Goal: Task Accomplishment & Management: Complete application form

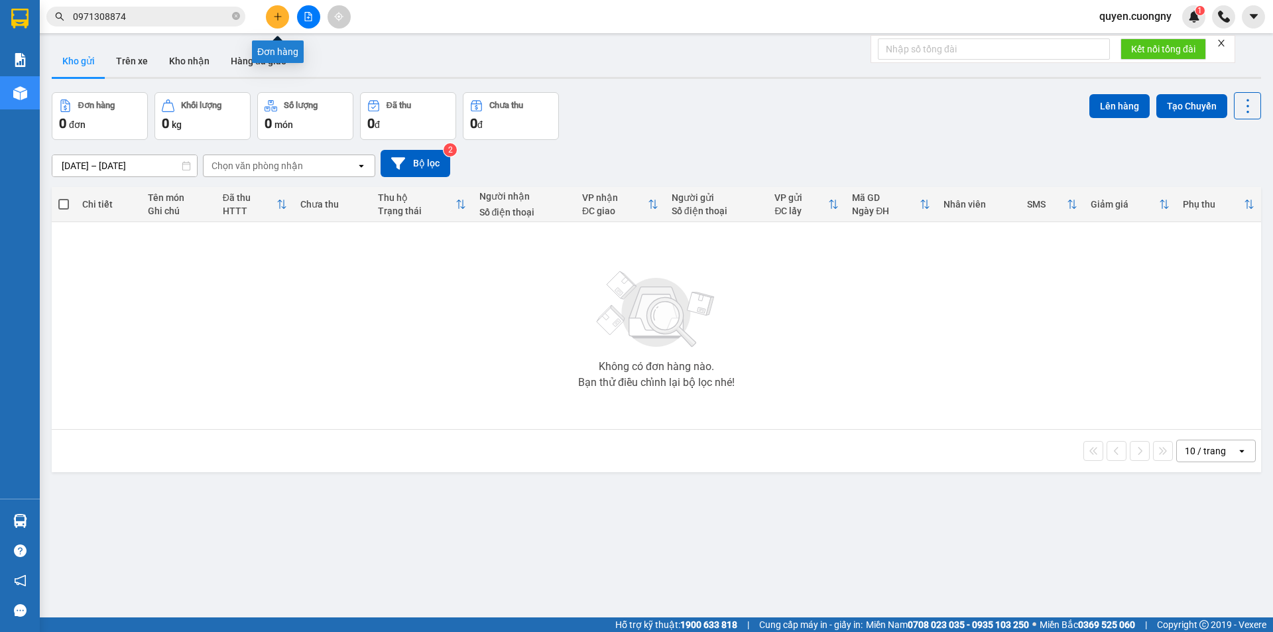
click at [275, 21] on icon "plus" at bounding box center [277, 16] width 9 height 9
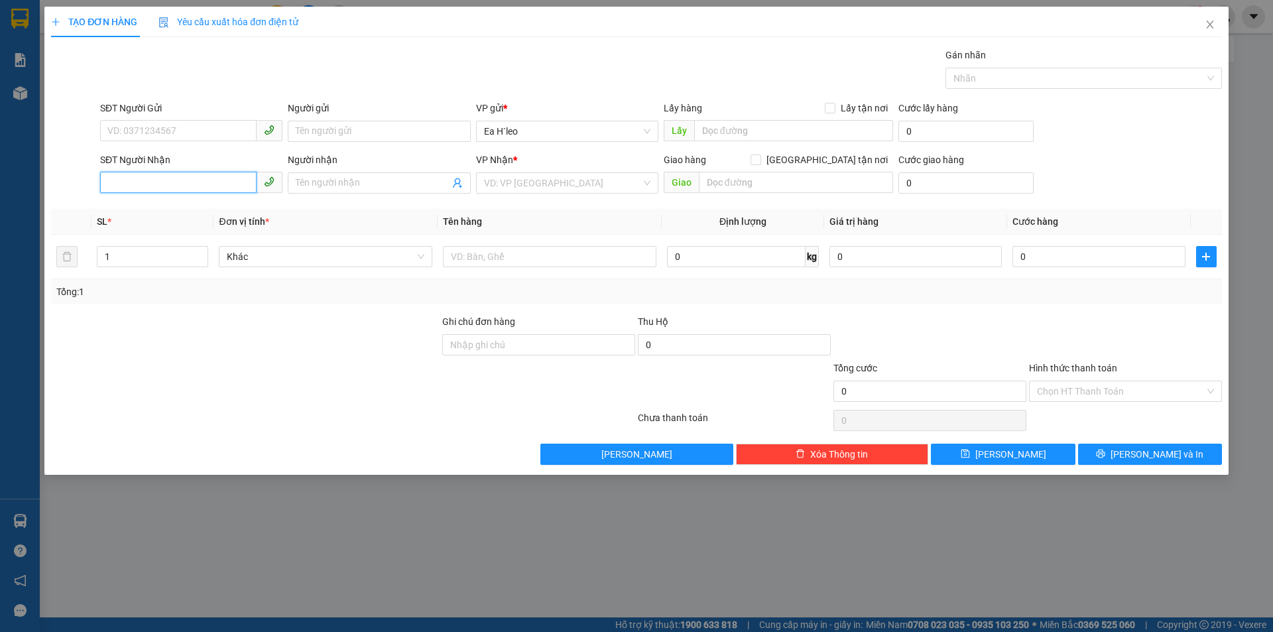
click at [172, 187] on input "SĐT Người Nhận" at bounding box center [178, 182] width 156 height 21
type input "0982313938"
click at [484, 184] on input "search" at bounding box center [562, 183] width 157 height 20
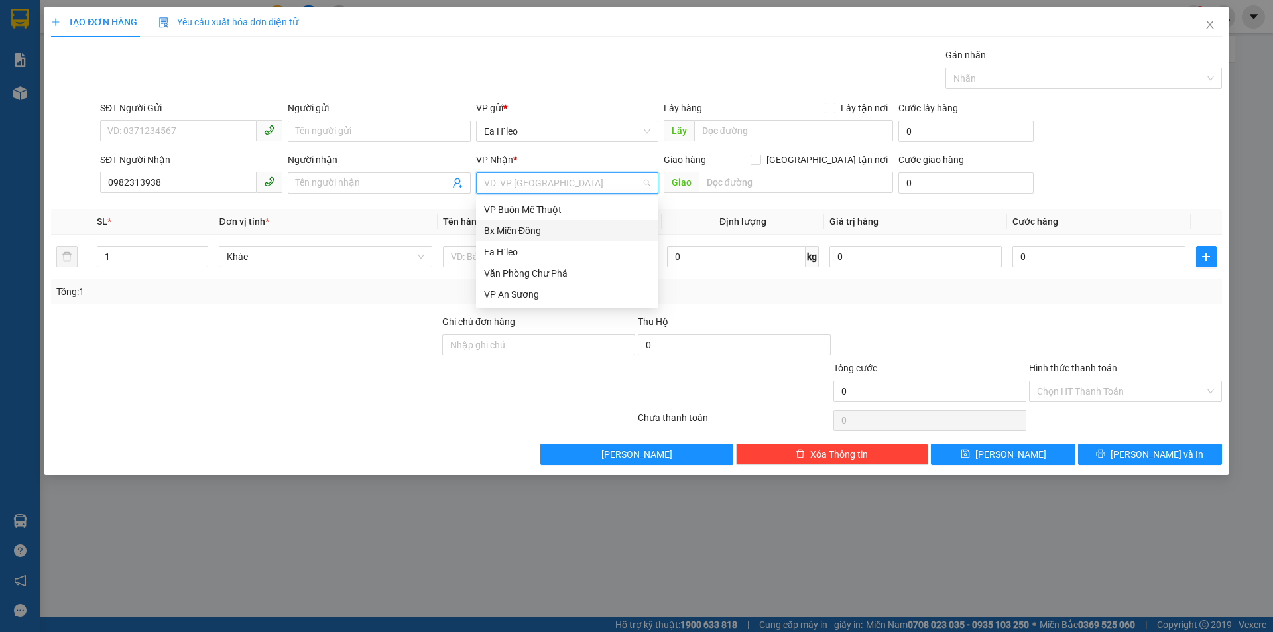
click at [509, 230] on div "Bx Miền Đông" at bounding box center [567, 230] width 166 height 15
click at [146, 133] on input "SĐT Người Gửi" at bounding box center [178, 130] width 156 height 21
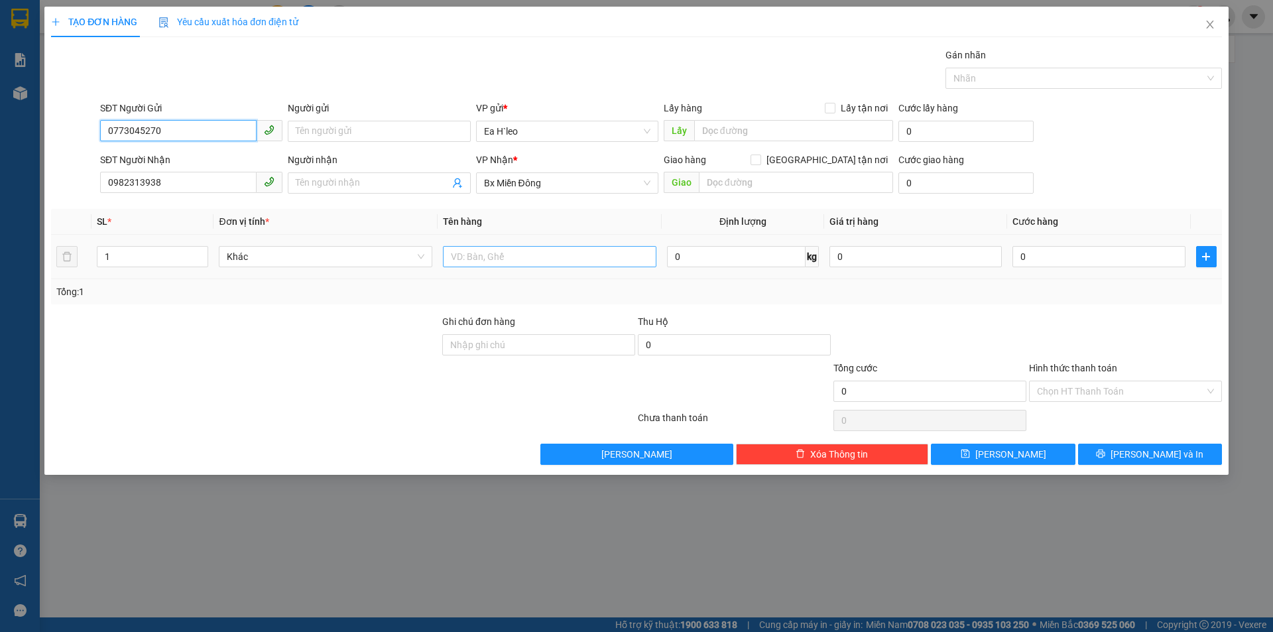
type input "0773045270"
click at [491, 251] on input "text" at bounding box center [549, 256] width 213 height 21
type input "1 XE ĐẠP ĐIỆN"
click at [1104, 261] on input "0" at bounding box center [1098, 256] width 172 height 21
type input "2"
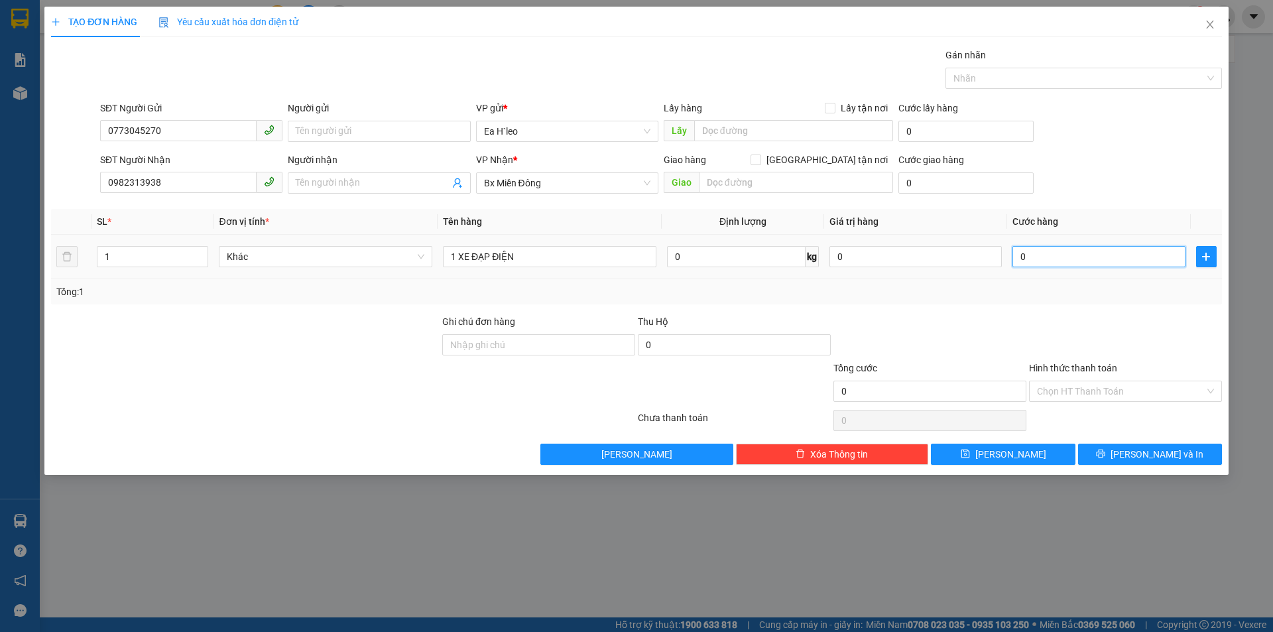
type input "2"
type input "25"
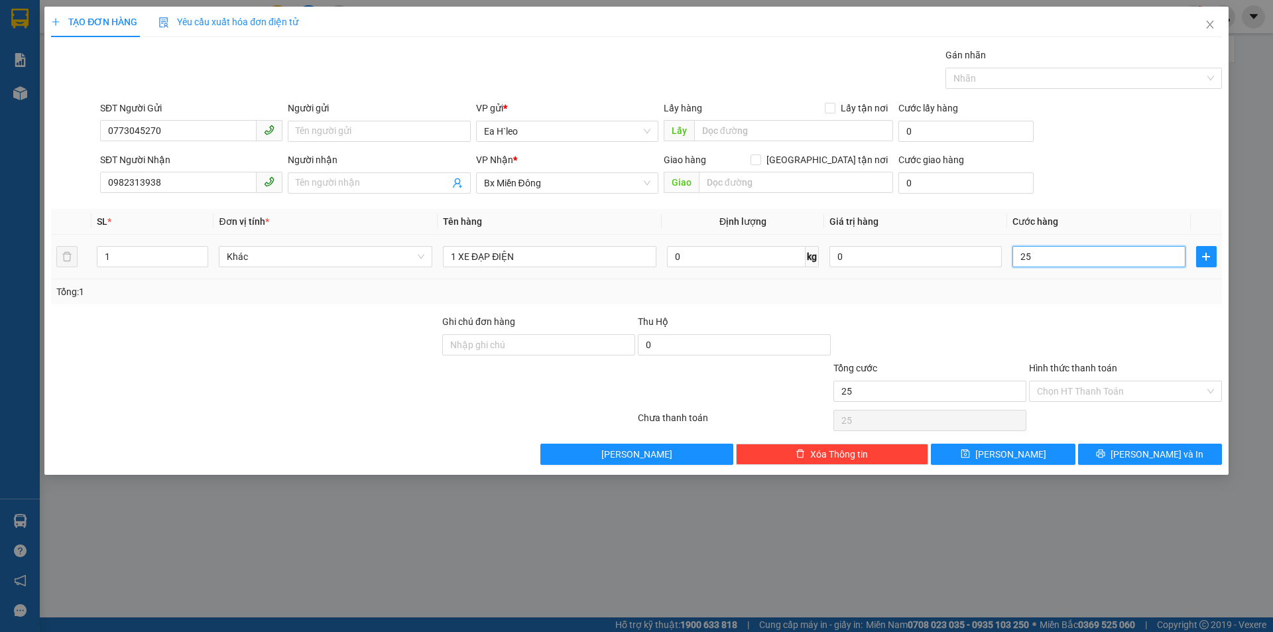
type input "250"
type input "2.500"
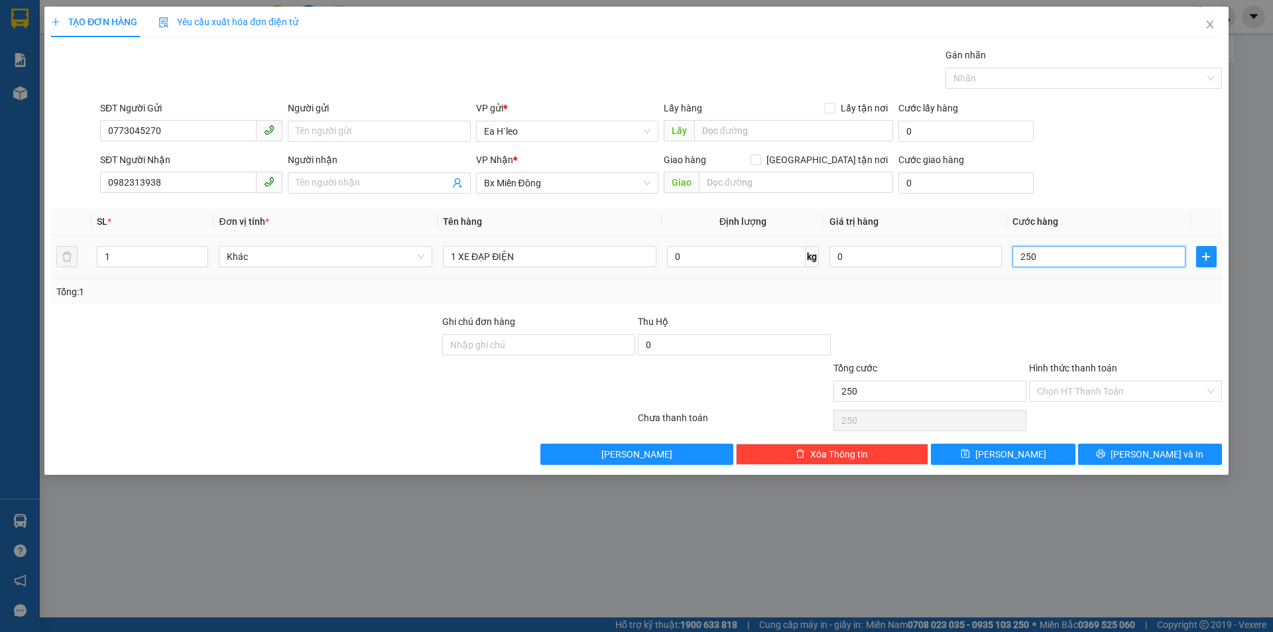
type input "2.500"
type input "25.000"
type input "250.000"
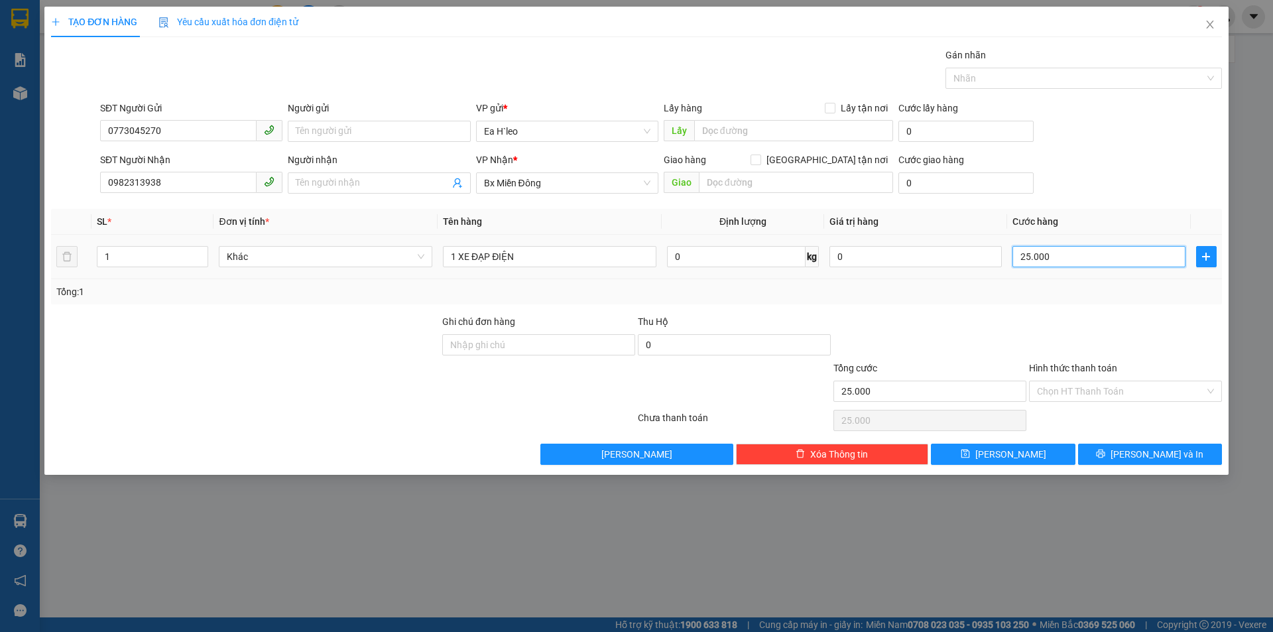
type input "250.000"
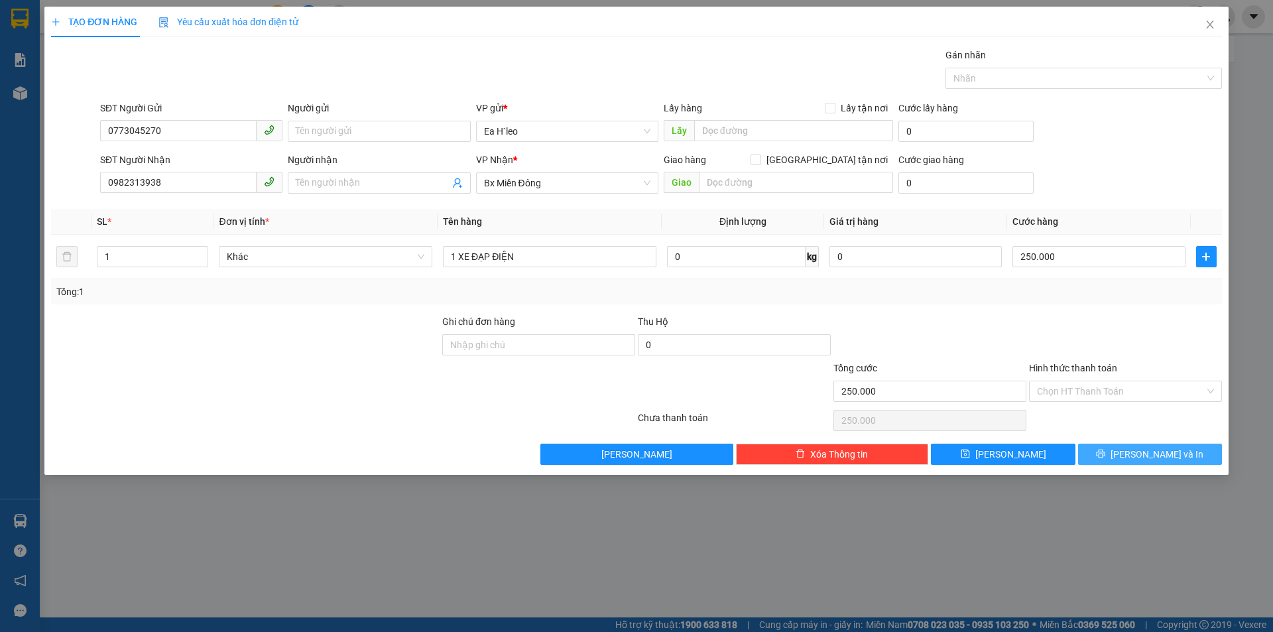
click at [1134, 454] on button "[PERSON_NAME] và In" at bounding box center [1150, 454] width 144 height 21
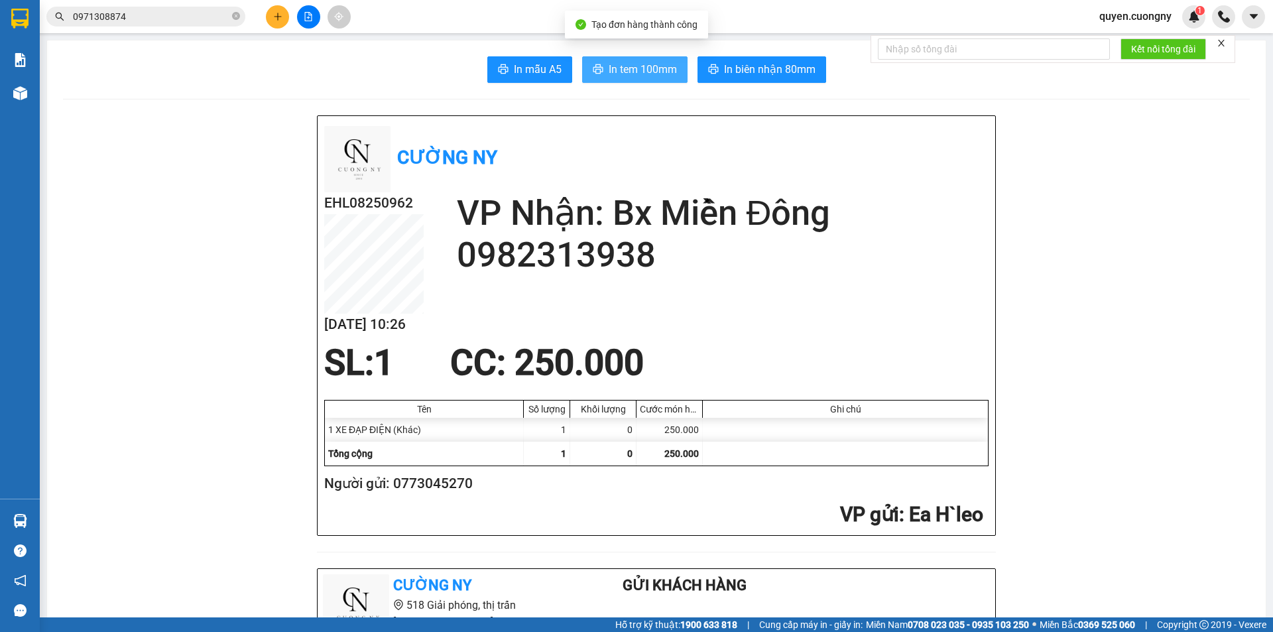
click at [650, 65] on span "In tem 100mm" at bounding box center [643, 69] width 68 height 17
